Goal: Task Accomplishment & Management: Complete application form

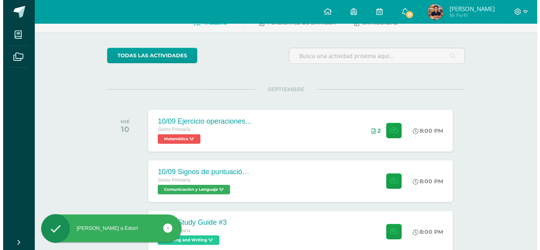
scroll to position [81, 0]
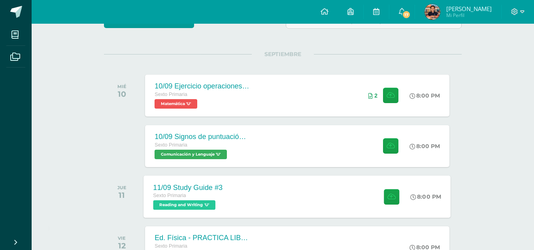
click at [337, 186] on div "11/09 Study Guide #3 Sexto Primaria Reading and Writing 'U' 8:00 PM [DATE] Stud…" at bounding box center [297, 196] width 307 height 42
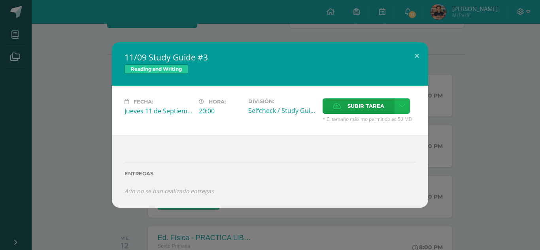
click at [401, 105] on icon at bounding box center [402, 106] width 6 height 7
click at [393, 127] on link "Subir enlace" at bounding box center [374, 123] width 79 height 12
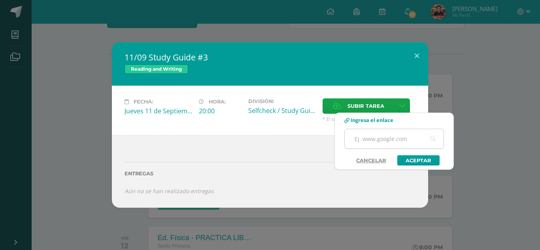
click at [388, 141] on input "text" at bounding box center [394, 138] width 99 height 19
paste input "[URL][DOMAIN_NAME]"
drag, startPoint x: 416, startPoint y: 140, endPoint x: 445, endPoint y: 157, distance: 33.5
click at [445, 157] on div "Ingresa el enlace [URL][DOMAIN_NAME] Cancelar Aceptar" at bounding box center [394, 141] width 119 height 49
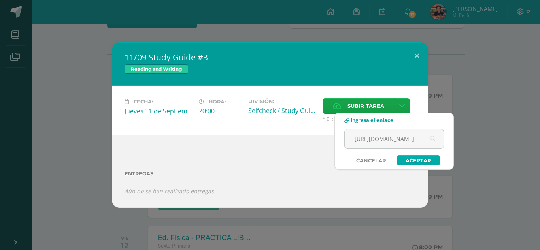
type input "[URL][DOMAIN_NAME]"
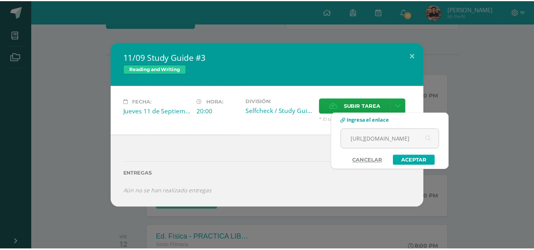
scroll to position [0, 0]
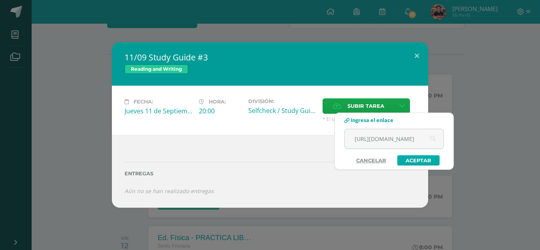
click at [416, 159] on link "Aceptar" at bounding box center [418, 160] width 42 height 10
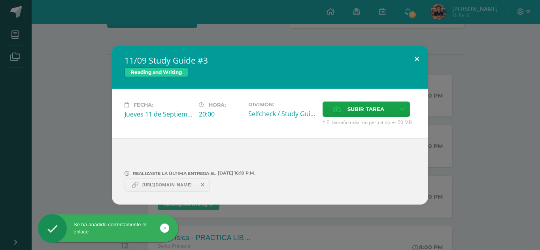
click at [419, 60] on button at bounding box center [416, 58] width 23 height 27
